Goal: Transaction & Acquisition: Purchase product/service

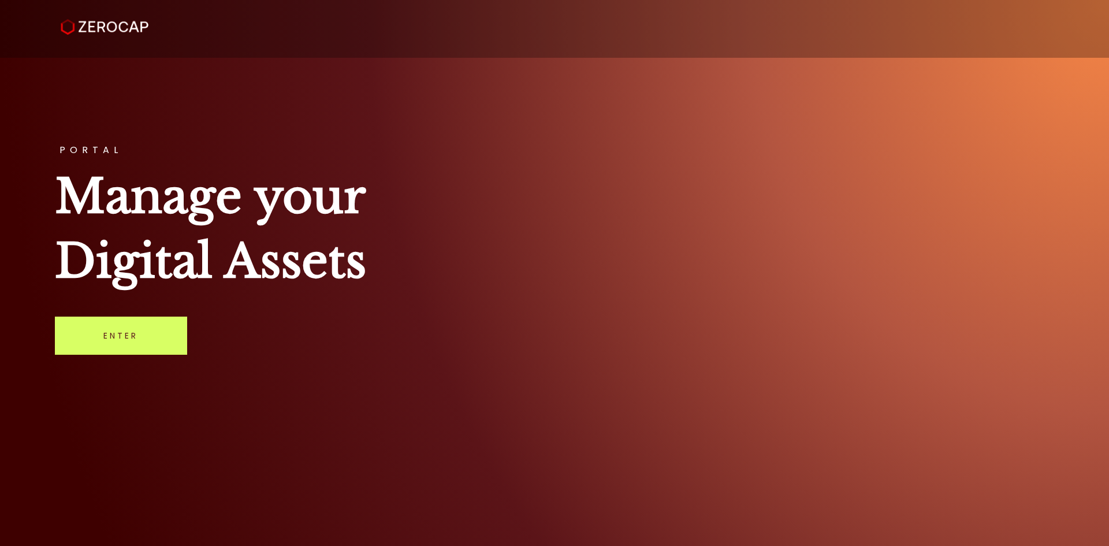
click at [144, 362] on div "PORTAL Manage your Digital Assets Enter" at bounding box center [554, 273] width 1109 height 546
click at [140, 350] on link "Enter" at bounding box center [121, 336] width 132 height 38
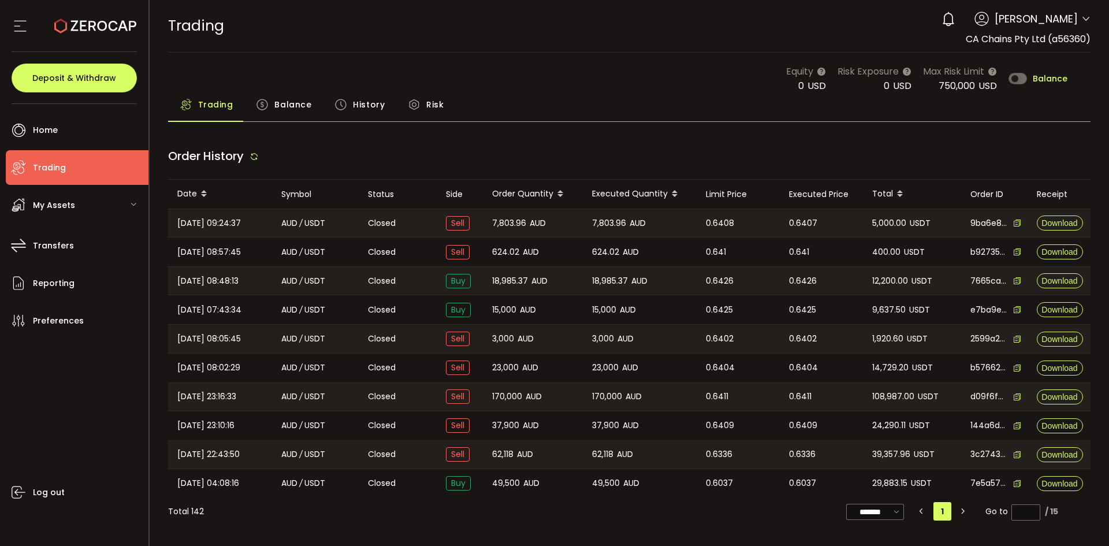
type input "***"
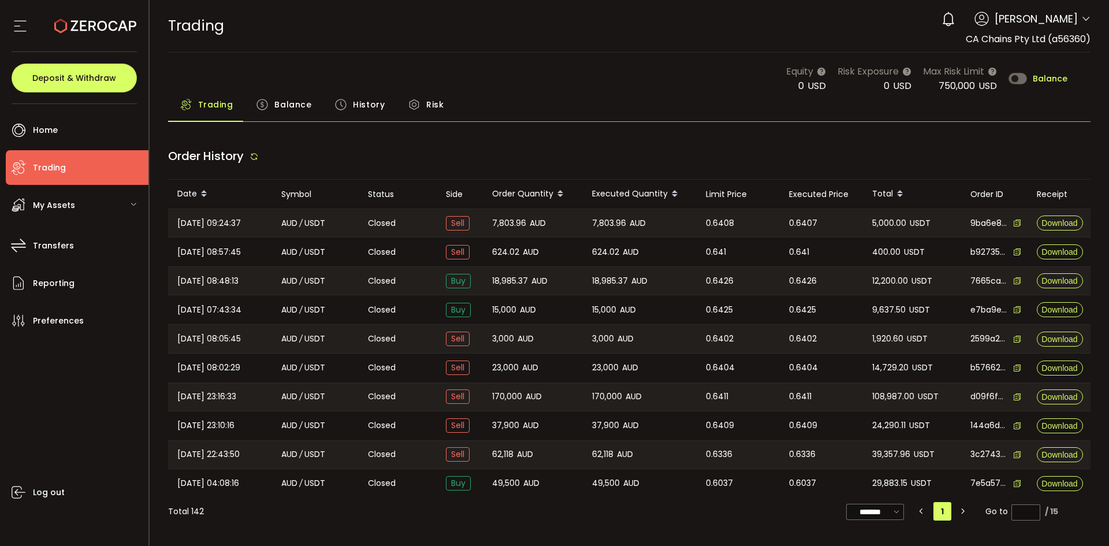
type input "***"
